Goal: Register for event/course

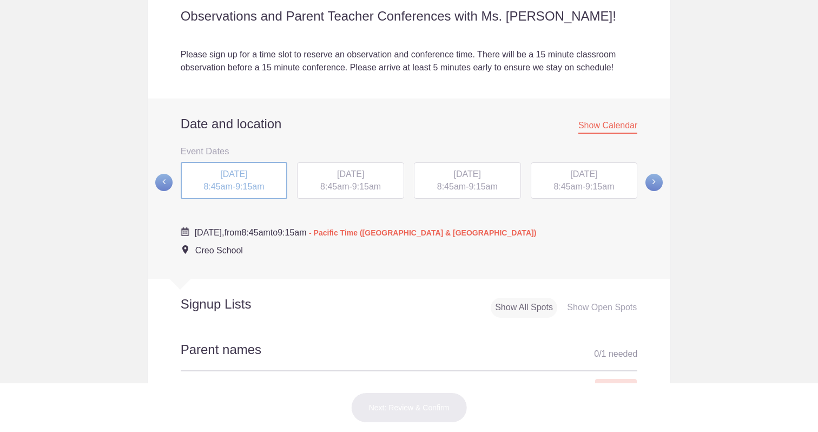
scroll to position [337, 0]
click at [340, 176] on span "[DATE]" at bounding box center [350, 173] width 27 height 9
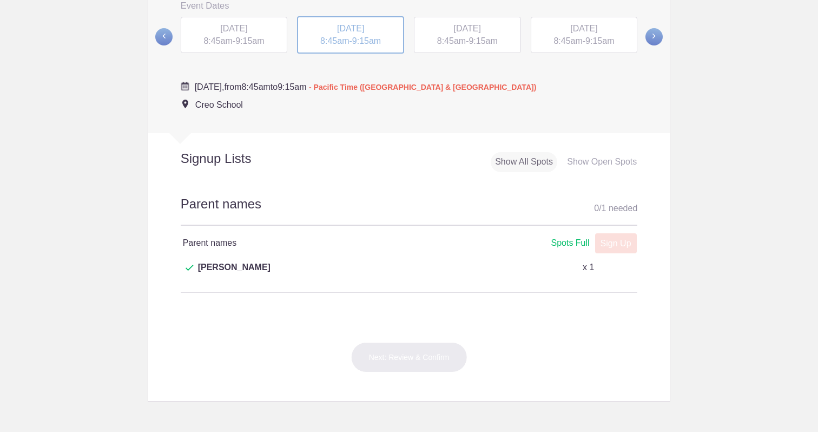
scroll to position [482, 0]
click at [659, 38] on span at bounding box center [653, 37] width 17 height 17
click at [659, 38] on span at bounding box center [653, 36] width 17 height 17
click at [614, 41] on span "9:15am" at bounding box center [599, 40] width 29 height 9
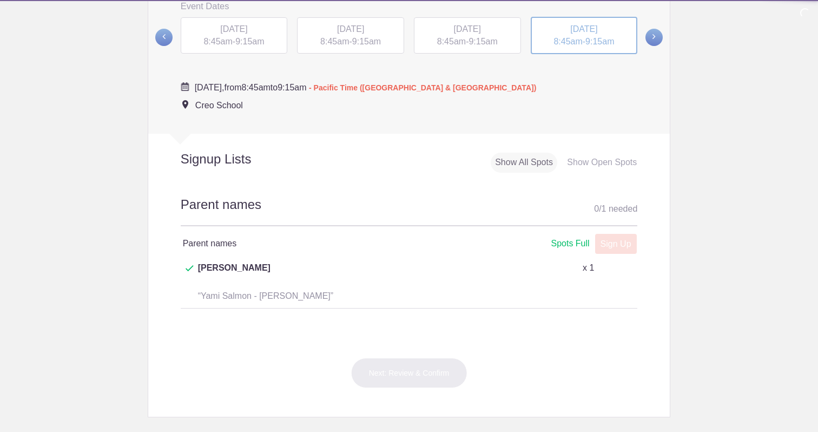
scroll to position [469, 0]
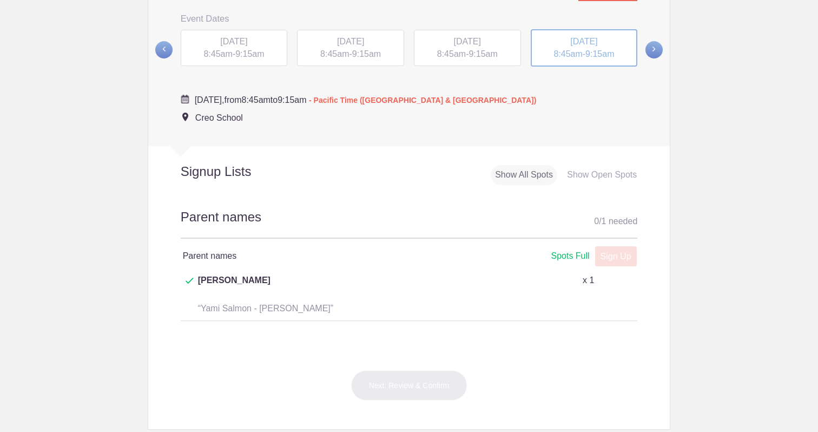
click at [481, 46] on span "[DATE]" at bounding box center [467, 41] width 27 height 9
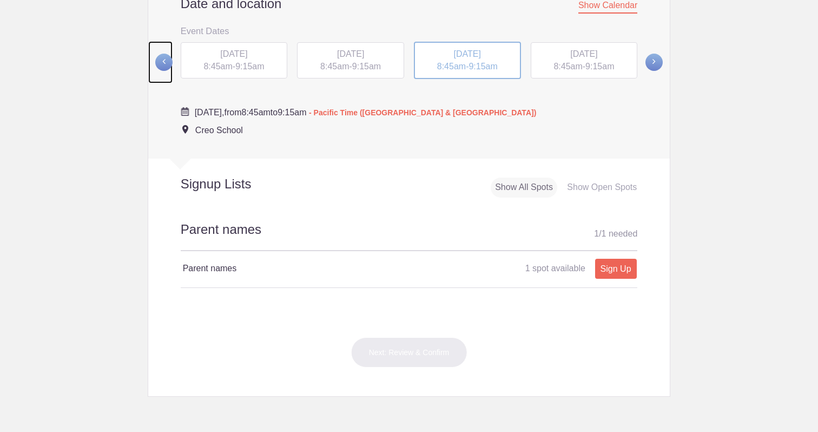
click at [169, 64] on span at bounding box center [163, 62] width 17 height 17
click at [157, 61] on span at bounding box center [163, 61] width 17 height 17
click at [168, 64] on span at bounding box center [163, 61] width 17 height 17
click at [240, 64] on span "9:15am" at bounding box center [249, 65] width 29 height 9
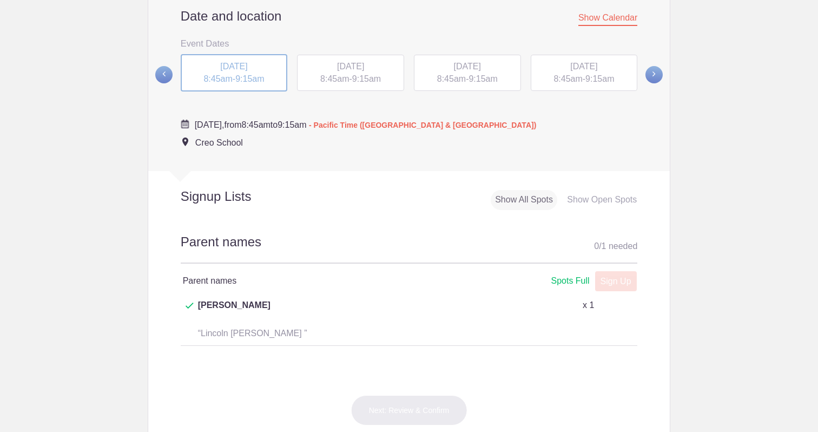
click at [337, 65] on span "[DATE]" at bounding box center [350, 66] width 27 height 9
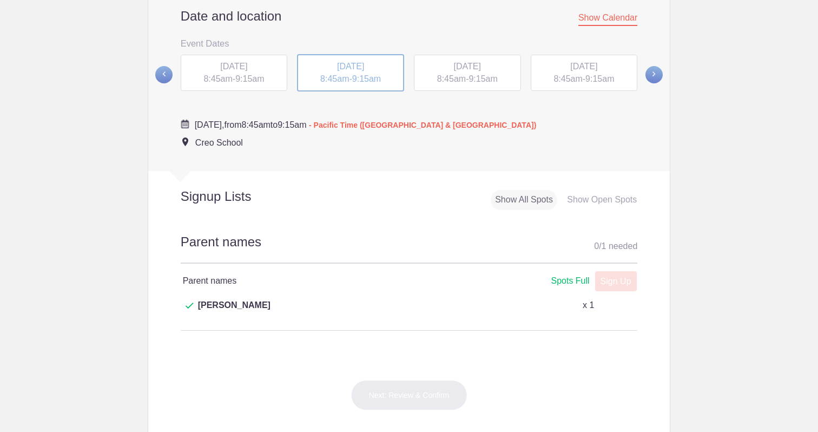
click at [446, 78] on span "8:45am" at bounding box center [451, 78] width 29 height 9
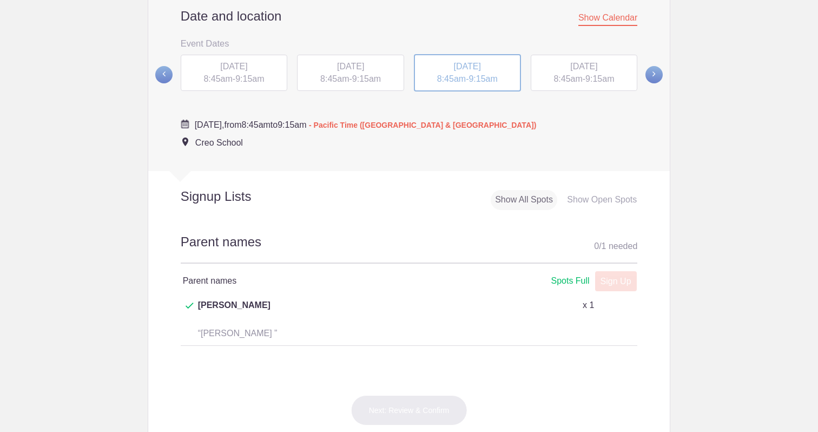
click at [574, 87] on div "[DATE] 8:45am - 9:15am" at bounding box center [583, 73] width 107 height 37
click at [654, 80] on span at bounding box center [653, 74] width 17 height 17
click at [248, 76] on span "9:15am" at bounding box center [249, 78] width 29 height 9
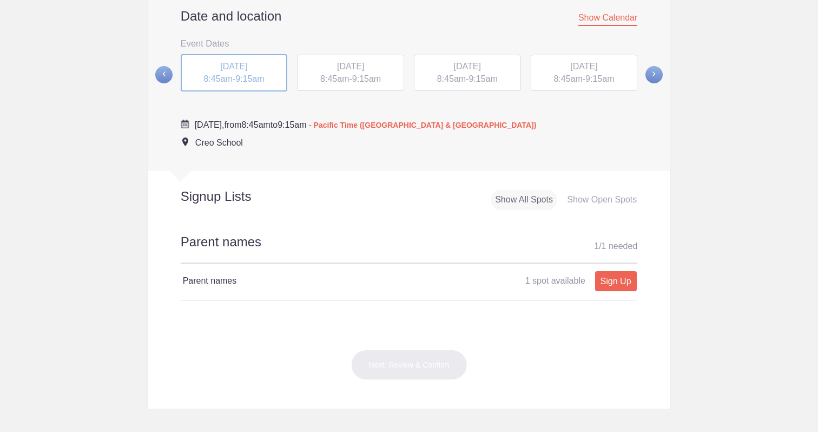
click at [357, 67] on span "[DATE]" at bounding box center [350, 66] width 27 height 9
click at [234, 82] on div "[DATE] 8:45am - 9:15am" at bounding box center [234, 73] width 107 height 37
click at [615, 286] on link "Sign Up" at bounding box center [616, 281] width 42 height 20
type input "1"
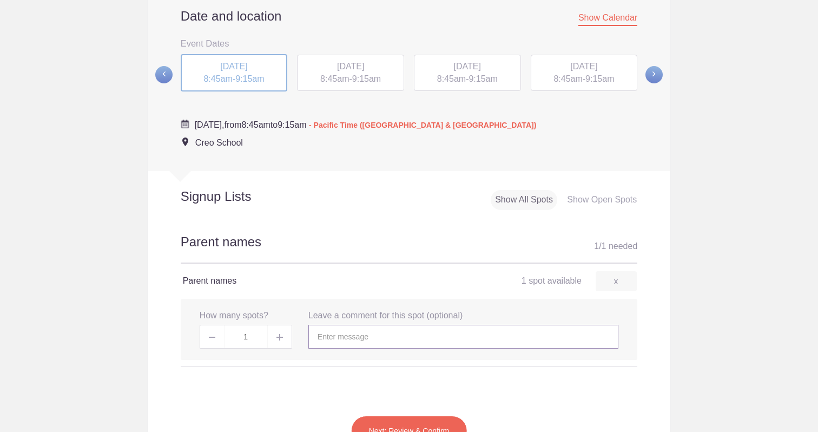
click at [393, 348] on input "text" at bounding box center [463, 336] width 310 height 24
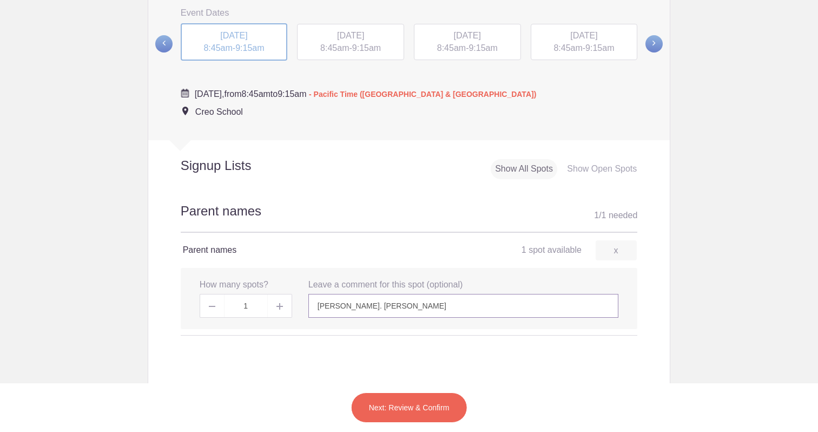
scroll to position [485, 0]
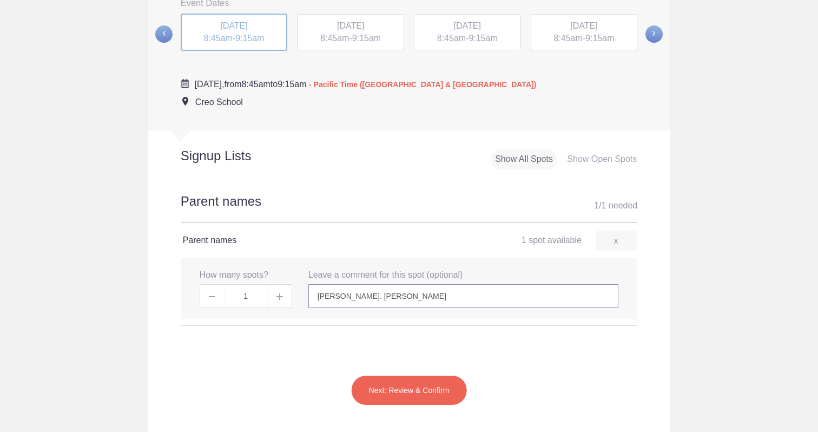
type input "[PERSON_NAME]. [PERSON_NAME]"
click at [402, 405] on button "Next: Review & Confirm" at bounding box center [409, 390] width 116 height 30
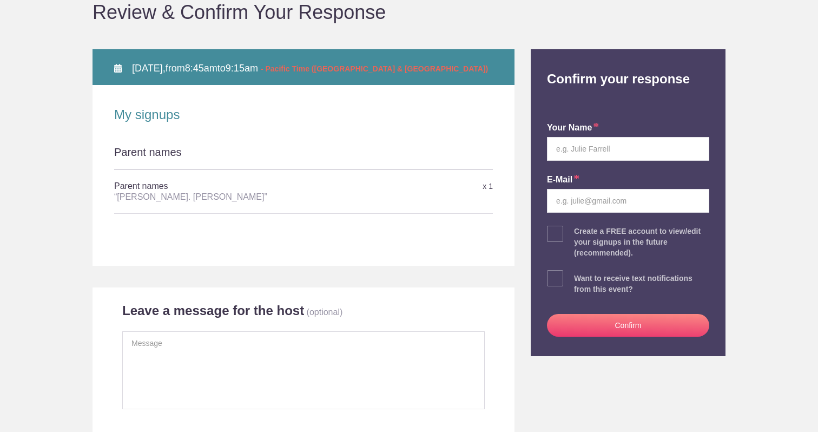
scroll to position [114, 0]
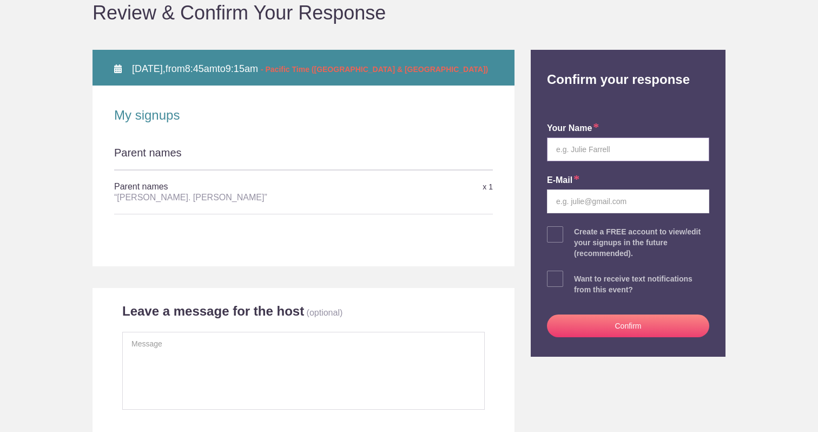
click at [618, 151] on input "text" at bounding box center [628, 149] width 162 height 24
type input "[PERSON_NAME] St [PERSON_NAME]"
type input "[EMAIL_ADDRESS][PERSON_NAME][DOMAIN_NAME]"
click at [693, 253] on div "Create a FREE account to view/edit your signups in the future (recommended)." at bounding box center [641, 242] width 135 height 32
click at [562, 276] on span at bounding box center [555, 278] width 16 height 16
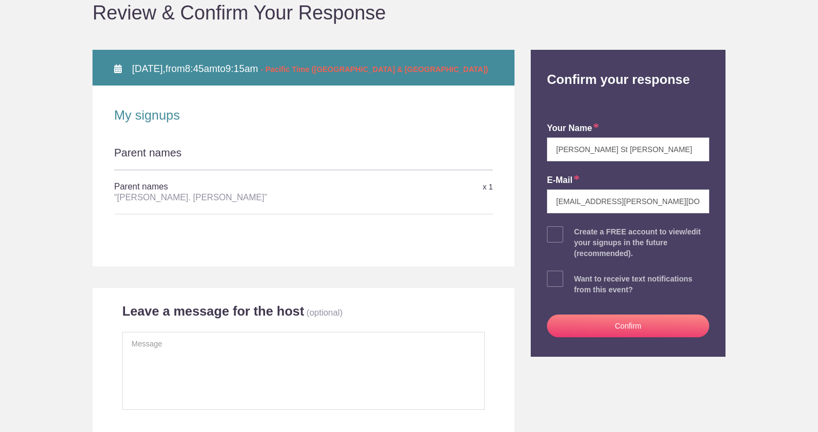
click at [577, 276] on input "checkbox" at bounding box center [658, 276] width 162 height 7
checkbox input "true"
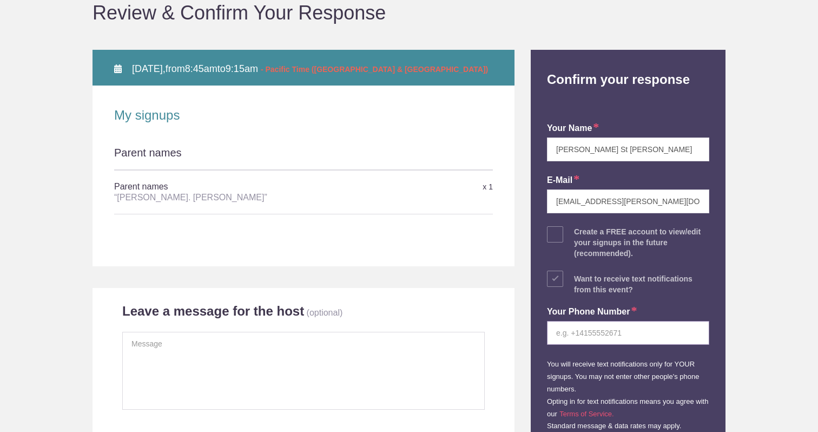
click at [629, 334] on input "tel" at bounding box center [628, 333] width 162 height 24
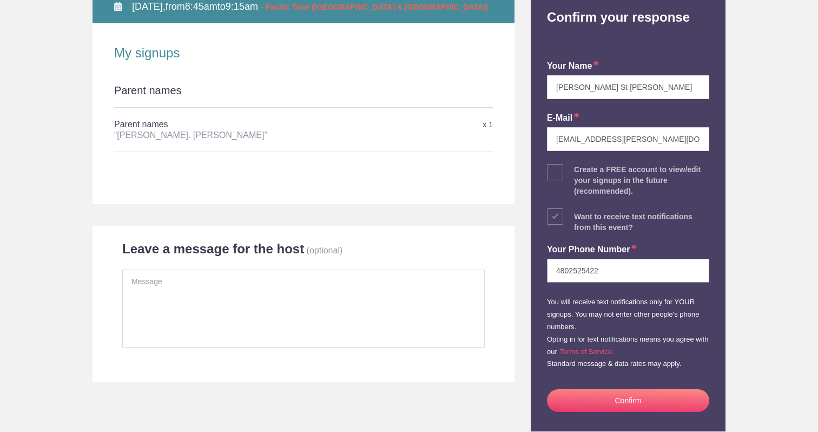
scroll to position [183, 0]
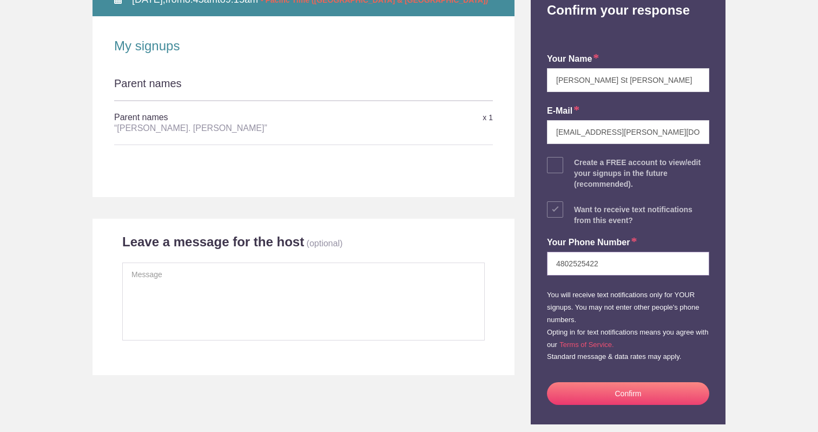
type input "4802525422"
click at [646, 395] on button "Confirm" at bounding box center [628, 393] width 162 height 23
